Goal: Information Seeking & Learning: Check status

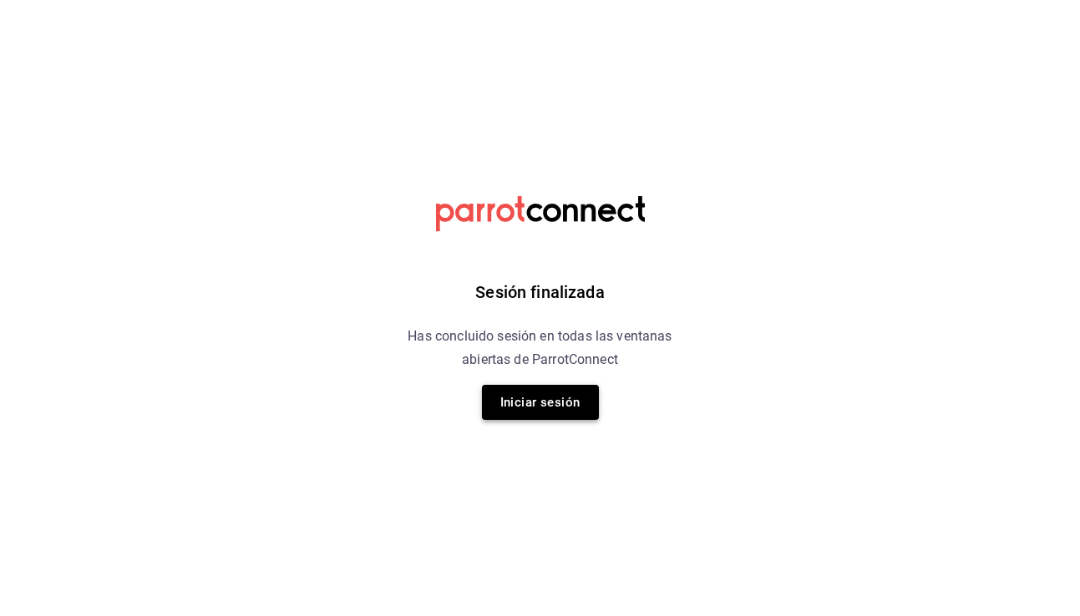
click at [531, 398] on button "Iniciar sesión" at bounding box center [540, 402] width 117 height 35
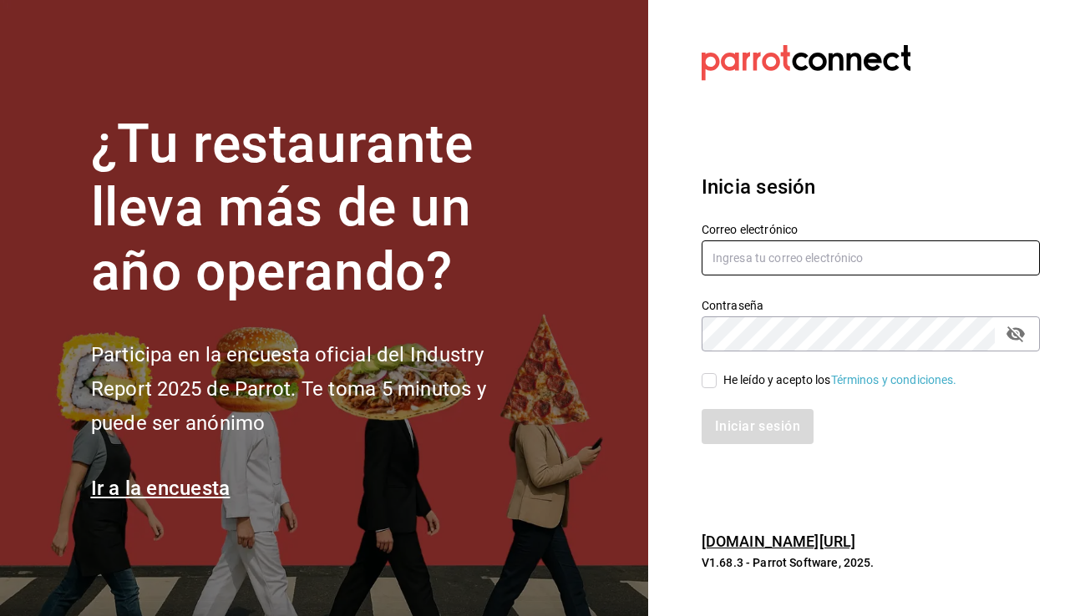
click at [742, 258] on input "text" at bounding box center [870, 257] width 338 height 35
type input "constanzanavarro99@gmail.com"
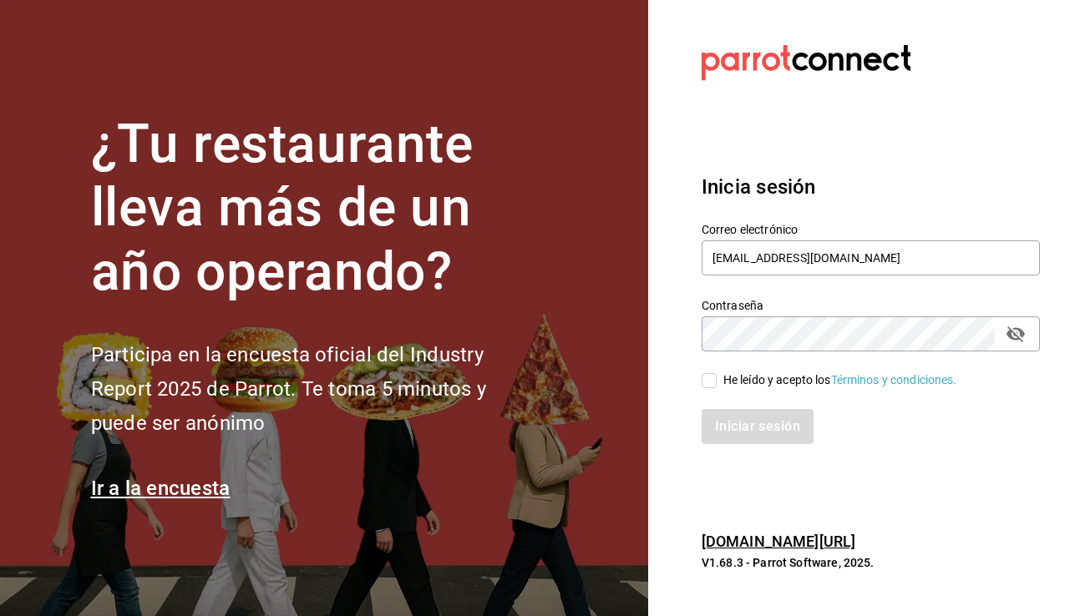
click at [708, 384] on input "He leído y acepto los Términos y condiciones." at bounding box center [708, 380] width 15 height 15
checkbox input "true"
click at [723, 418] on button "Iniciar sesión" at bounding box center [758, 426] width 114 height 35
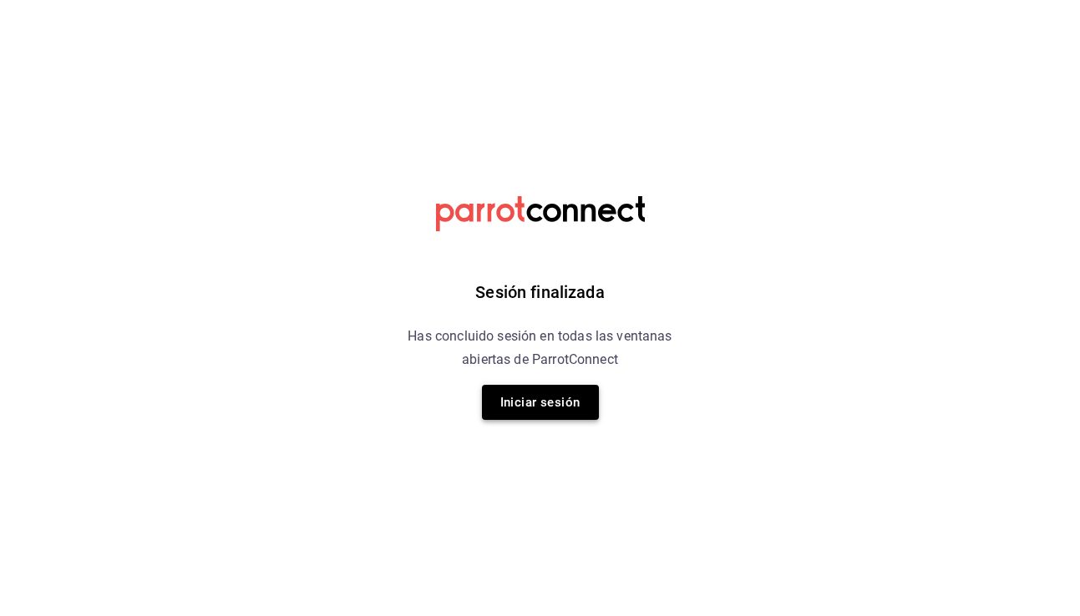
click at [524, 391] on button "Iniciar sesión" at bounding box center [540, 402] width 117 height 35
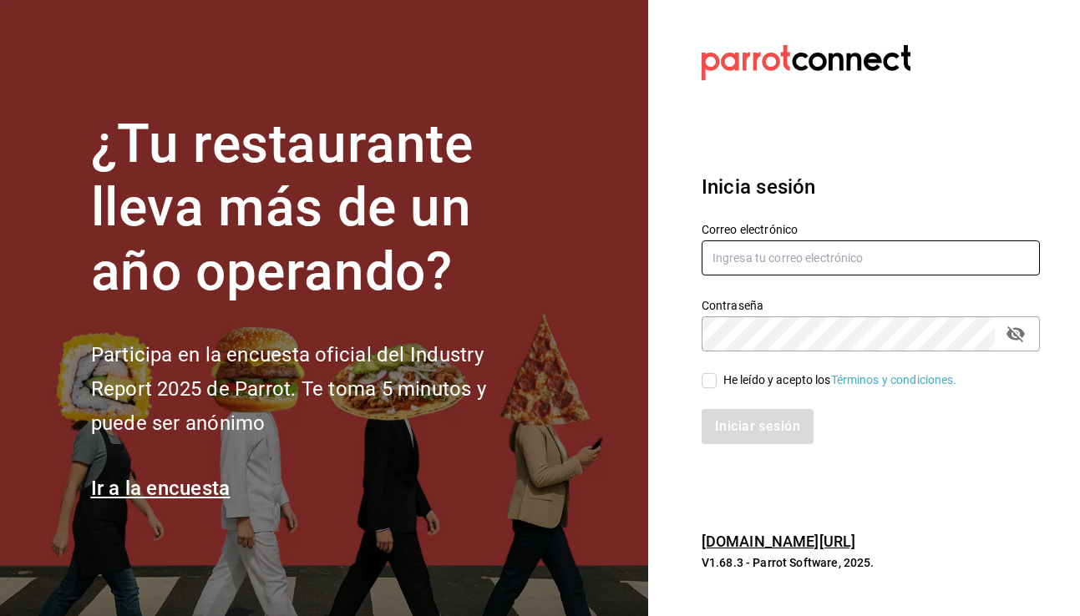
click at [771, 252] on input "text" at bounding box center [870, 257] width 338 height 35
type input "constanzanavarro99@gmail.com"
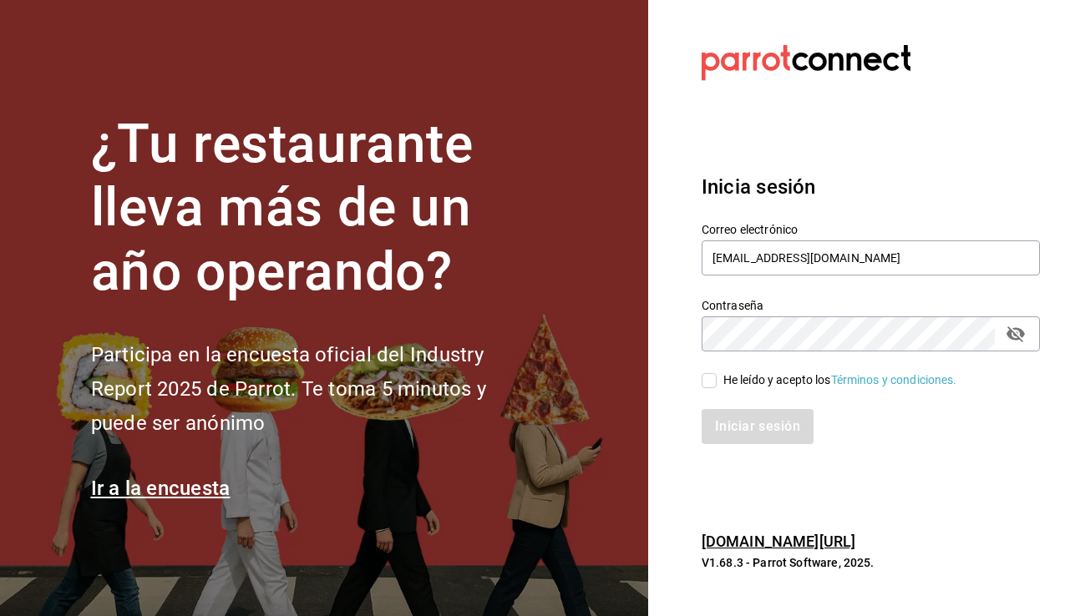
click at [712, 387] on input "He leído y acepto los Términos y condiciones." at bounding box center [708, 380] width 15 height 15
checkbox input "true"
click at [744, 421] on button "Iniciar sesión" at bounding box center [758, 426] width 114 height 35
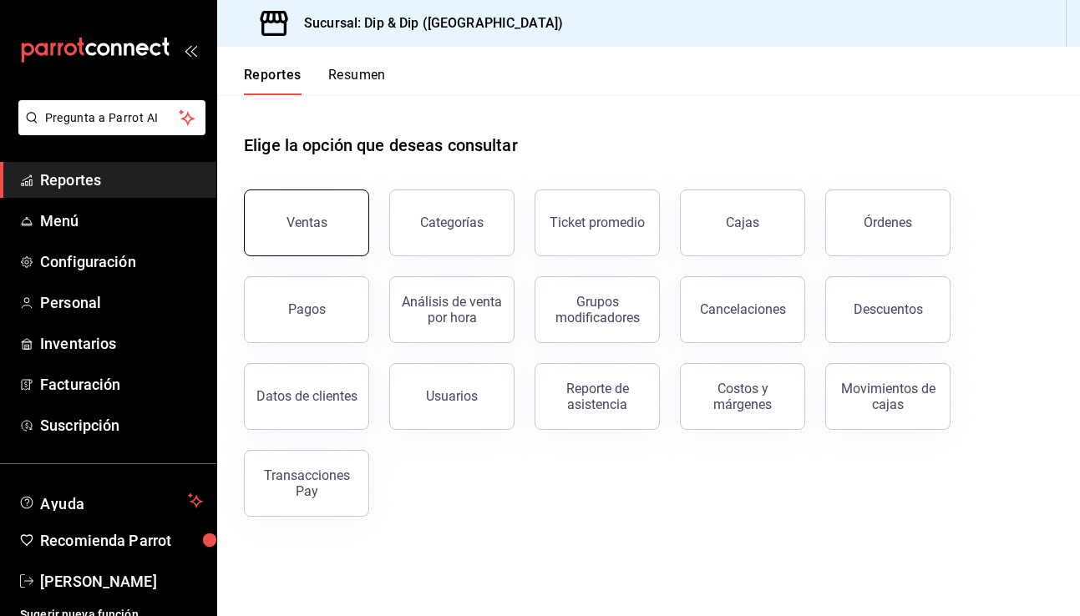
click at [331, 229] on button "Ventas" at bounding box center [306, 223] width 125 height 67
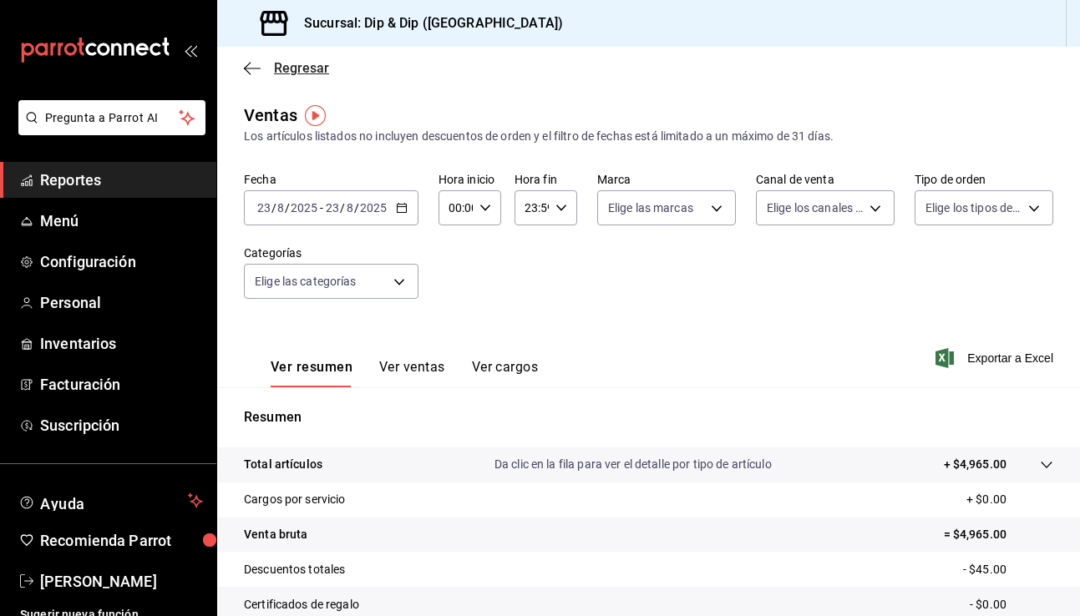
click at [249, 66] on icon "button" at bounding box center [252, 68] width 17 height 15
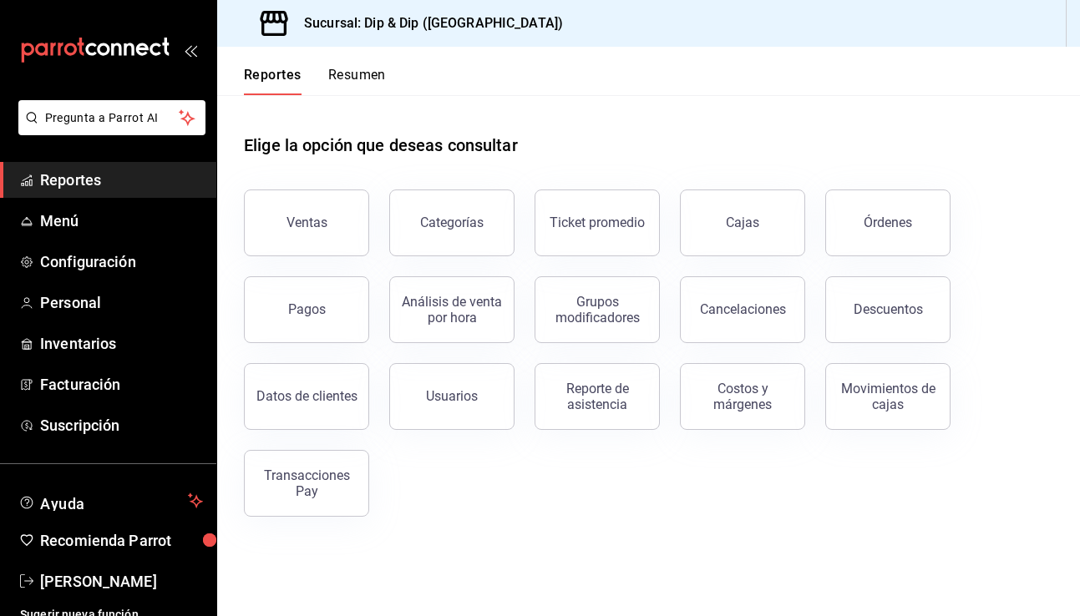
click at [475, 256] on div "Análisis de venta por hora" at bounding box center [441, 299] width 145 height 87
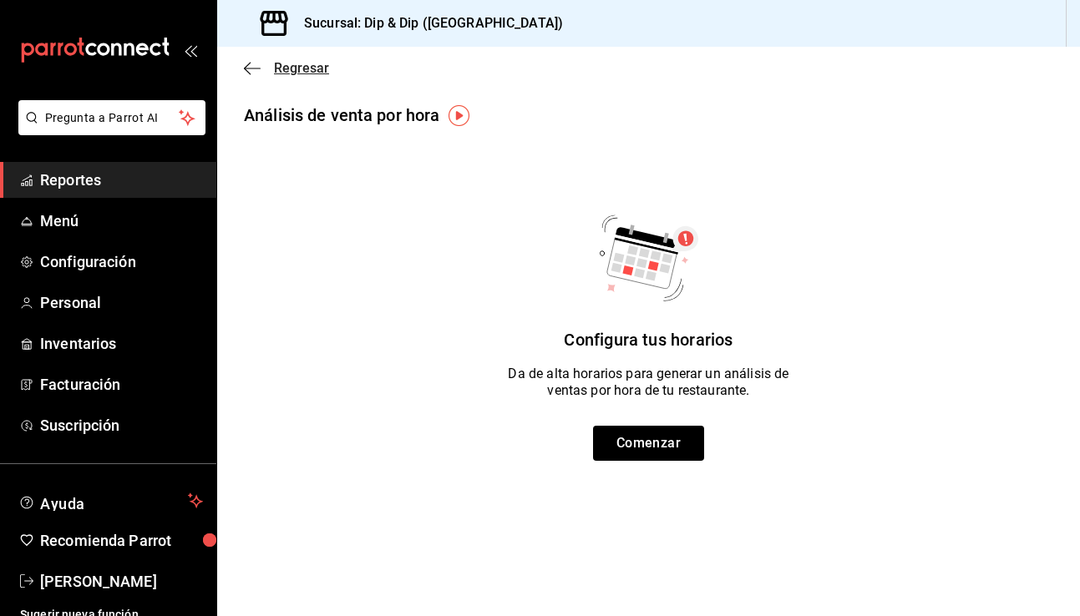
click at [252, 63] on icon "button" at bounding box center [252, 68] width 17 height 15
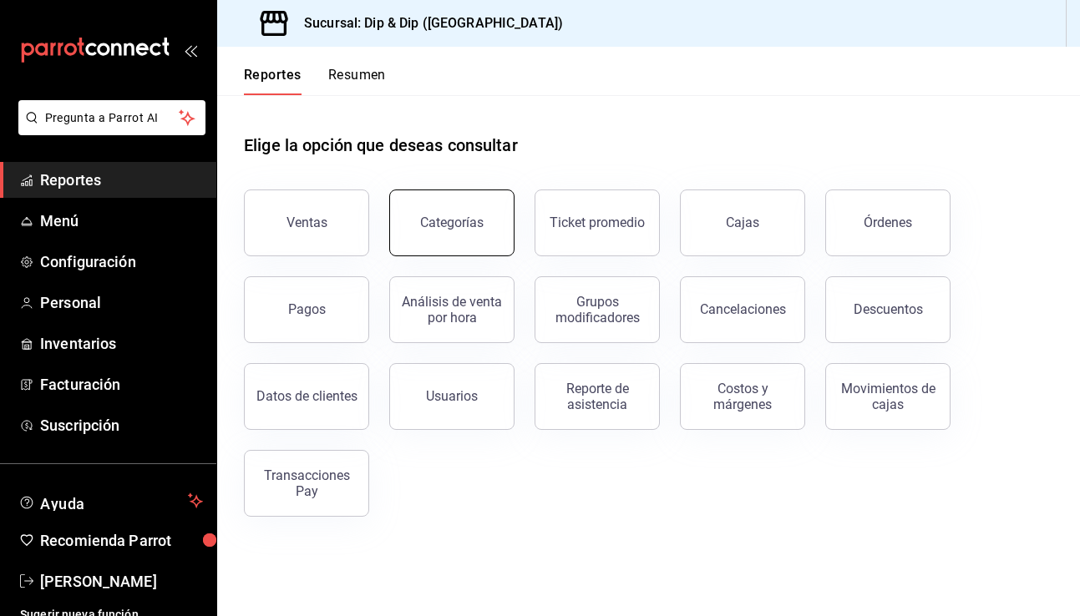
click at [445, 222] on div "Categorías" at bounding box center [451, 223] width 63 height 16
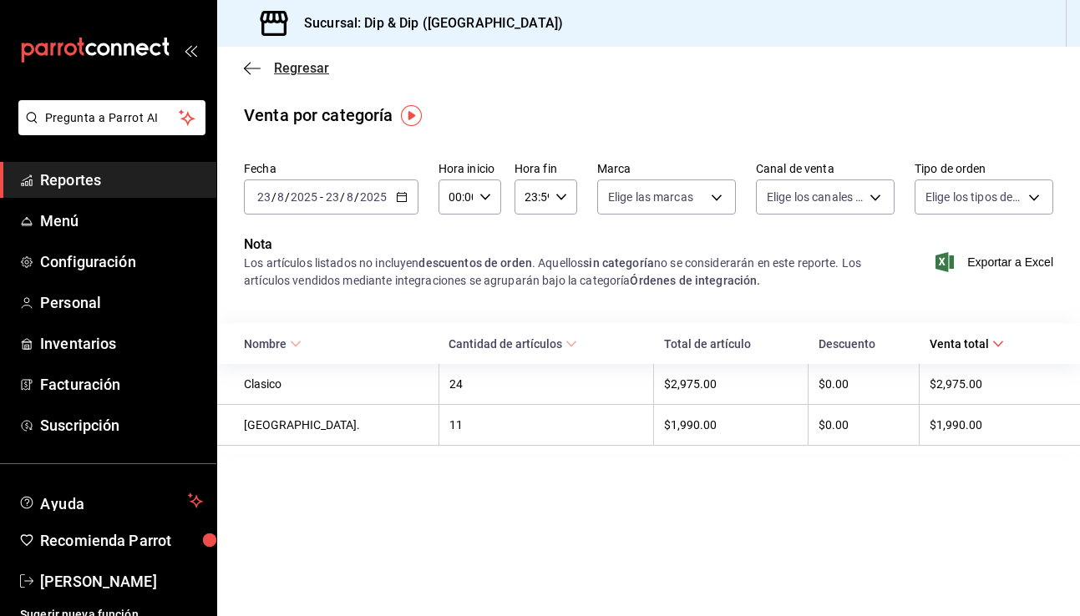
click at [248, 62] on icon "button" at bounding box center [252, 68] width 17 height 15
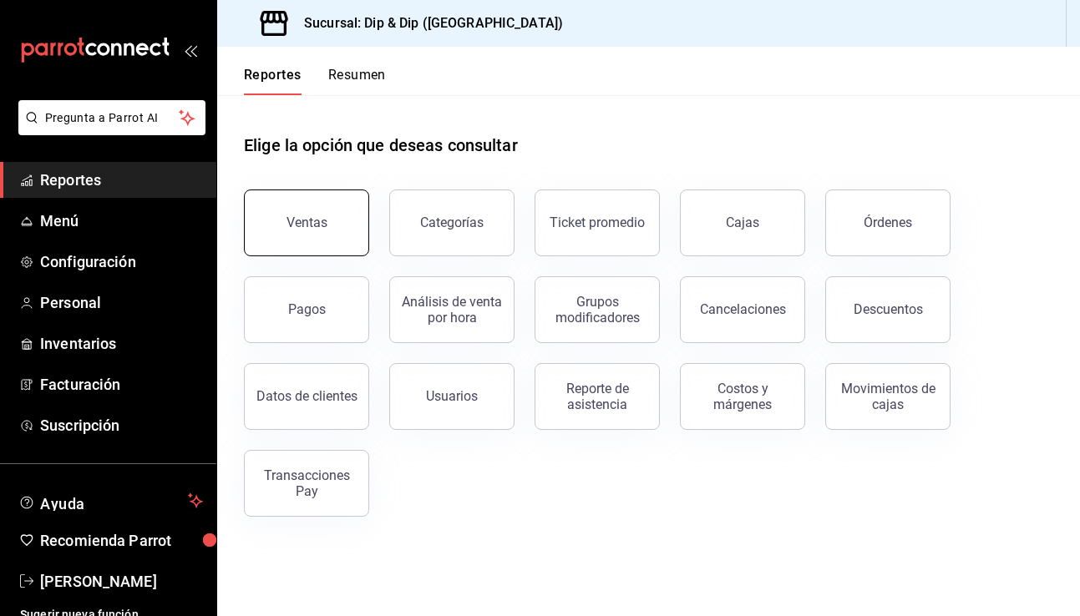
click at [298, 226] on div "Ventas" at bounding box center [306, 223] width 41 height 16
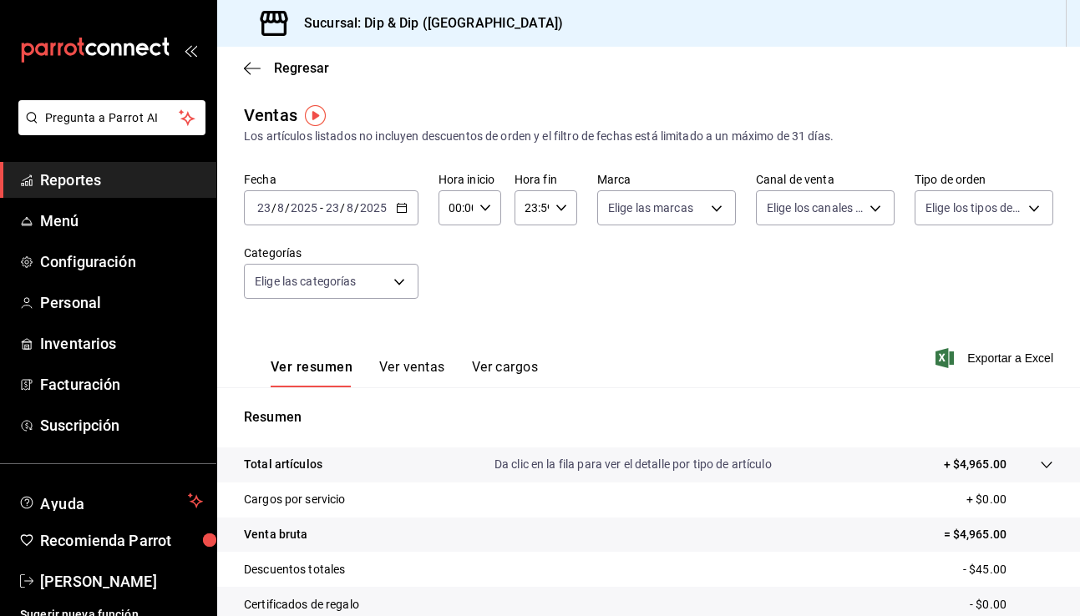
click at [408, 362] on button "Ver ventas" at bounding box center [412, 373] width 66 height 28
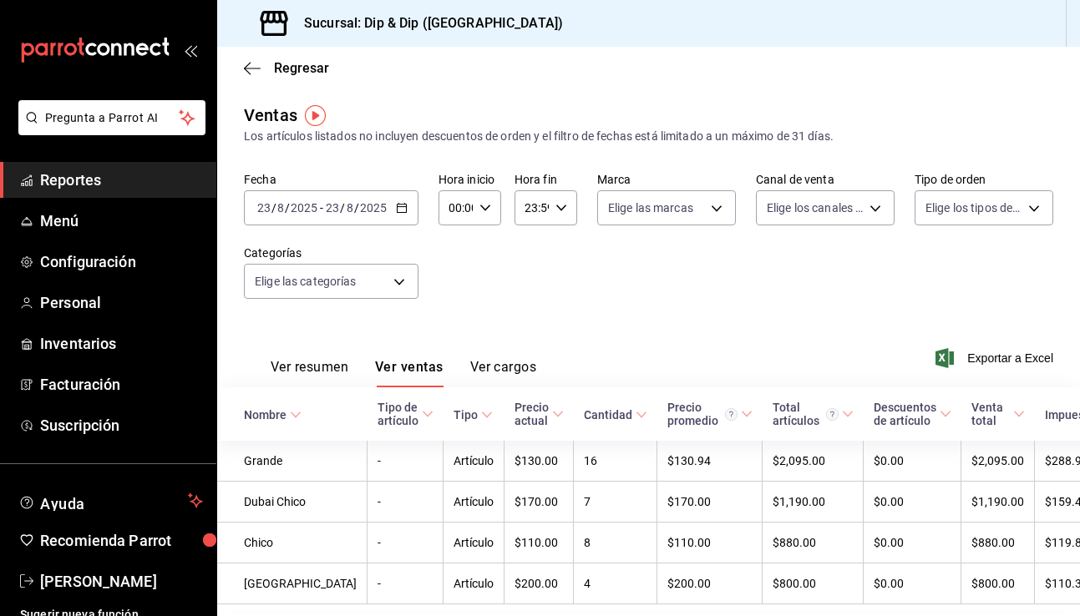
scroll to position [78, 0]
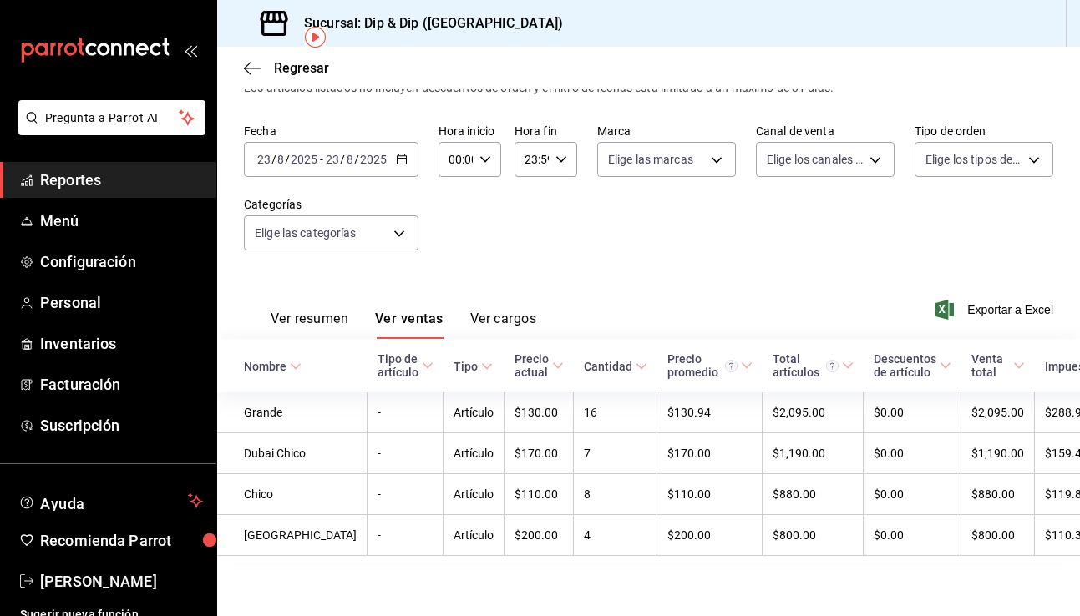
click at [405, 158] on \(Stroke\) "button" at bounding box center [401, 158] width 9 height 1
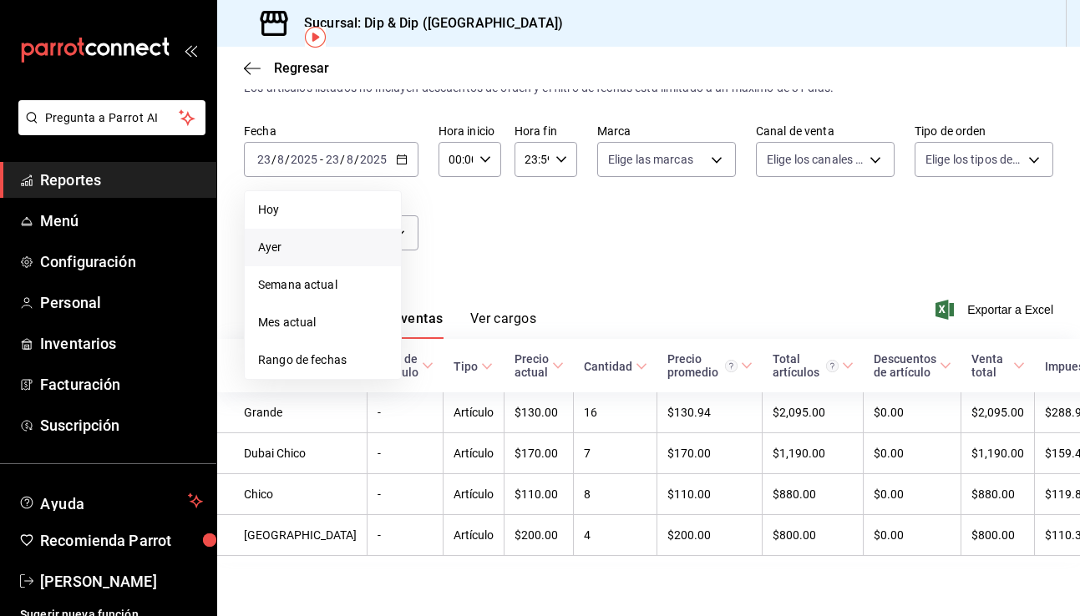
click at [332, 239] on span "Ayer" at bounding box center [322, 248] width 129 height 18
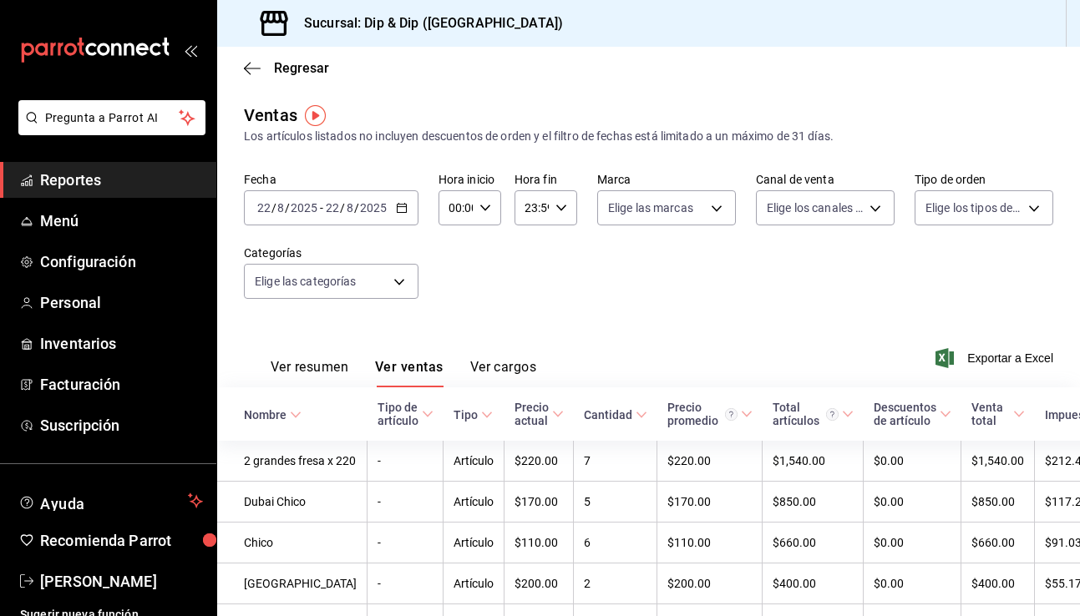
click at [397, 215] on div "2025-08-22 22 / 8 / 2025 - 2025-08-22 22 / 8 / 2025" at bounding box center [331, 207] width 175 height 35
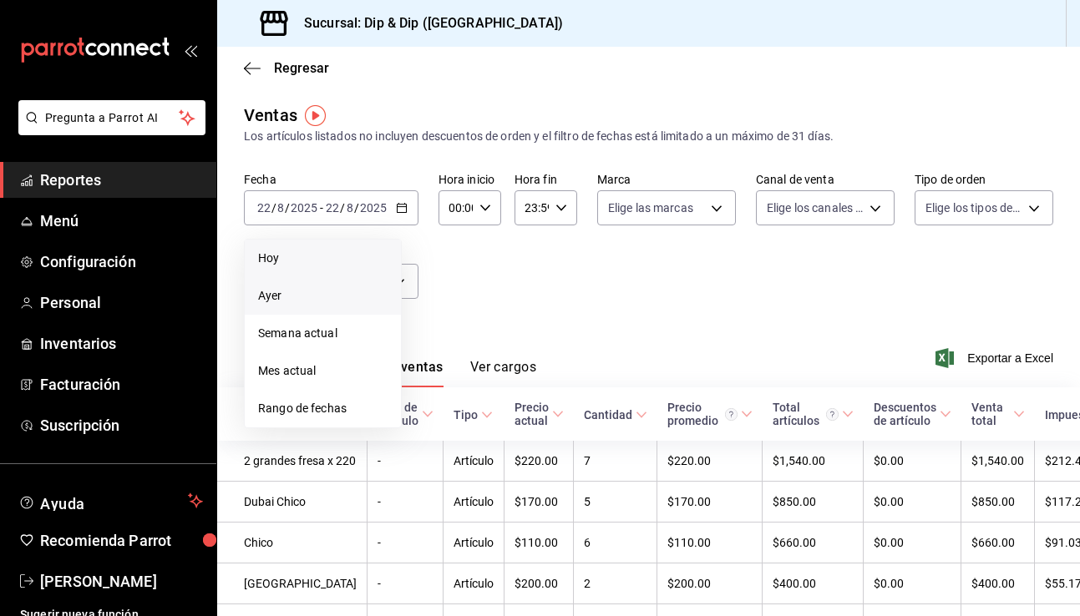
click at [293, 266] on span "Hoy" at bounding box center [322, 259] width 129 height 18
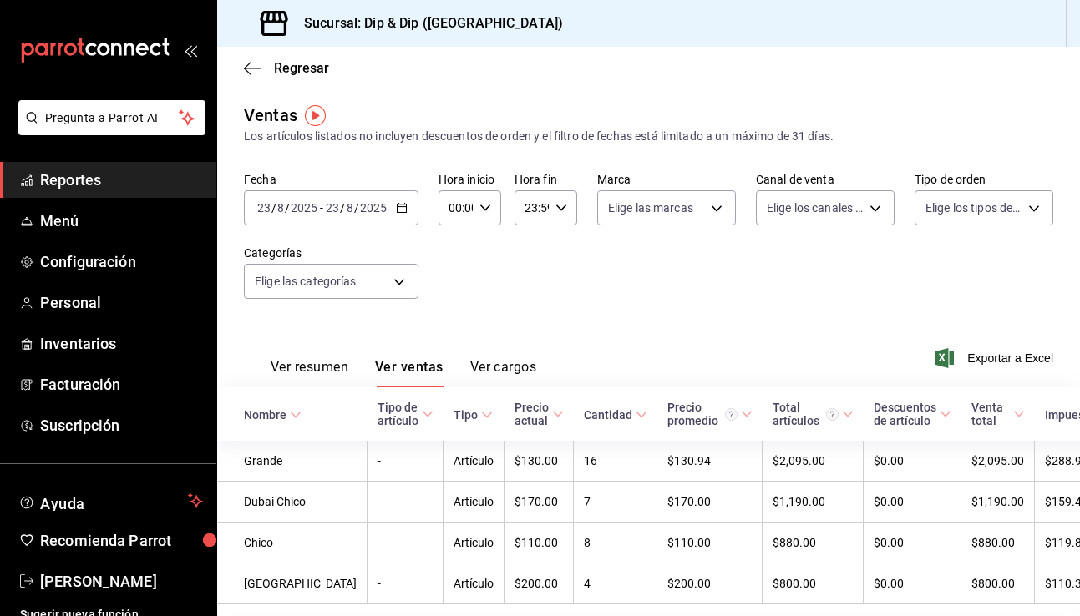
scroll to position [78, 0]
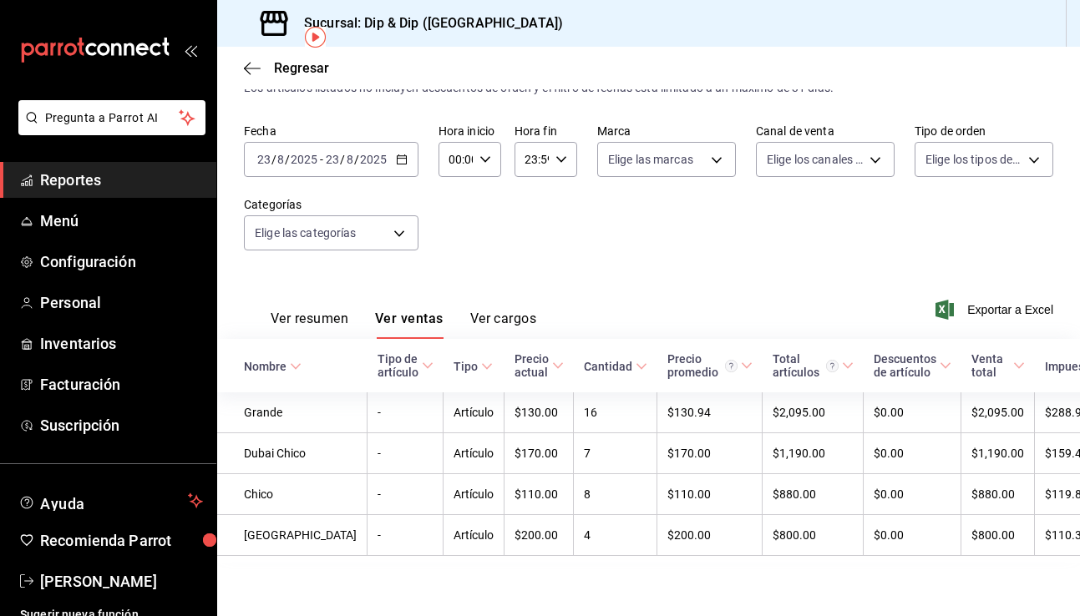
click at [316, 311] on button "Ver resumen" at bounding box center [310, 325] width 78 height 28
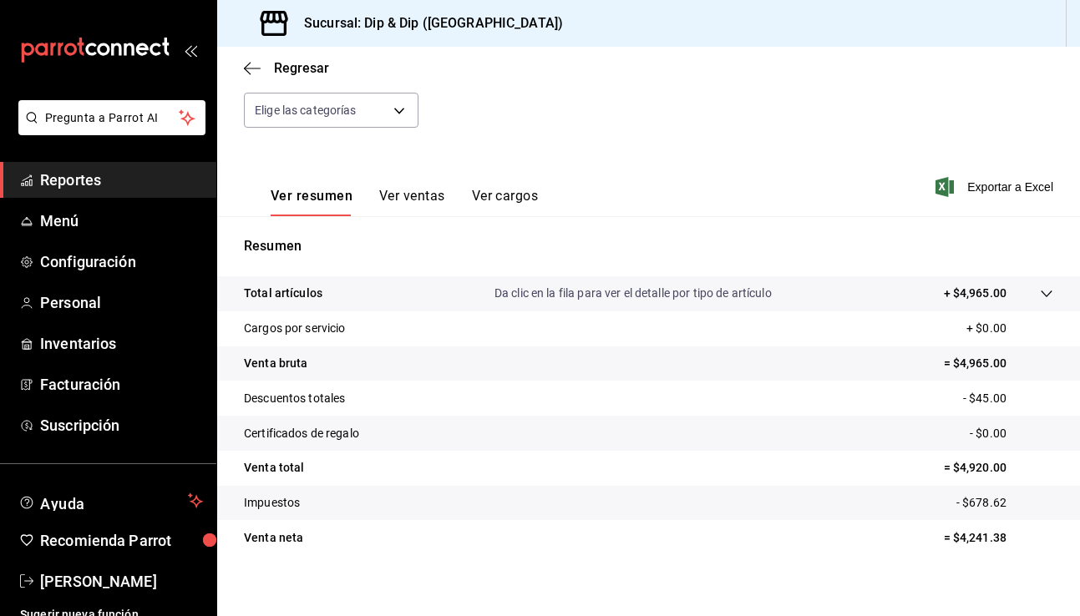
scroll to position [174, 0]
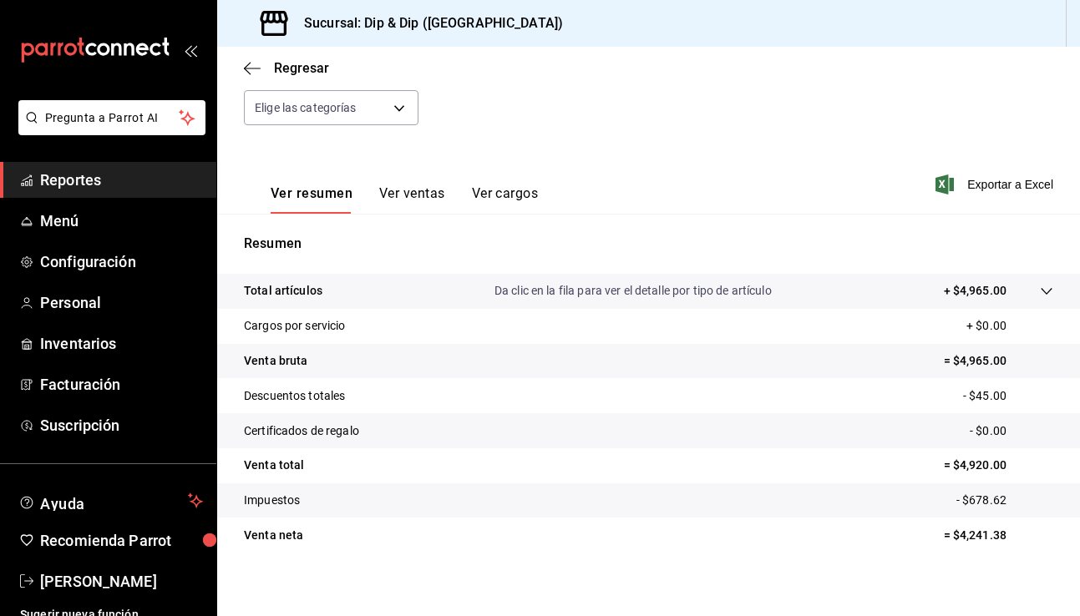
click at [404, 200] on button "Ver ventas" at bounding box center [412, 199] width 66 height 28
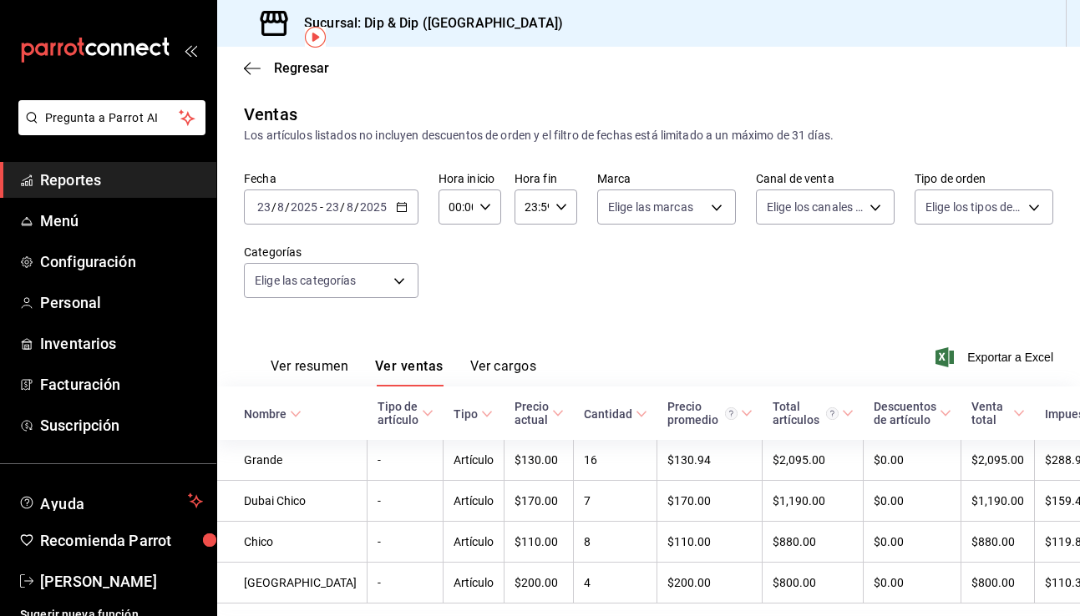
scroll to position [78, 0]
